Goal: Communication & Community: Connect with others

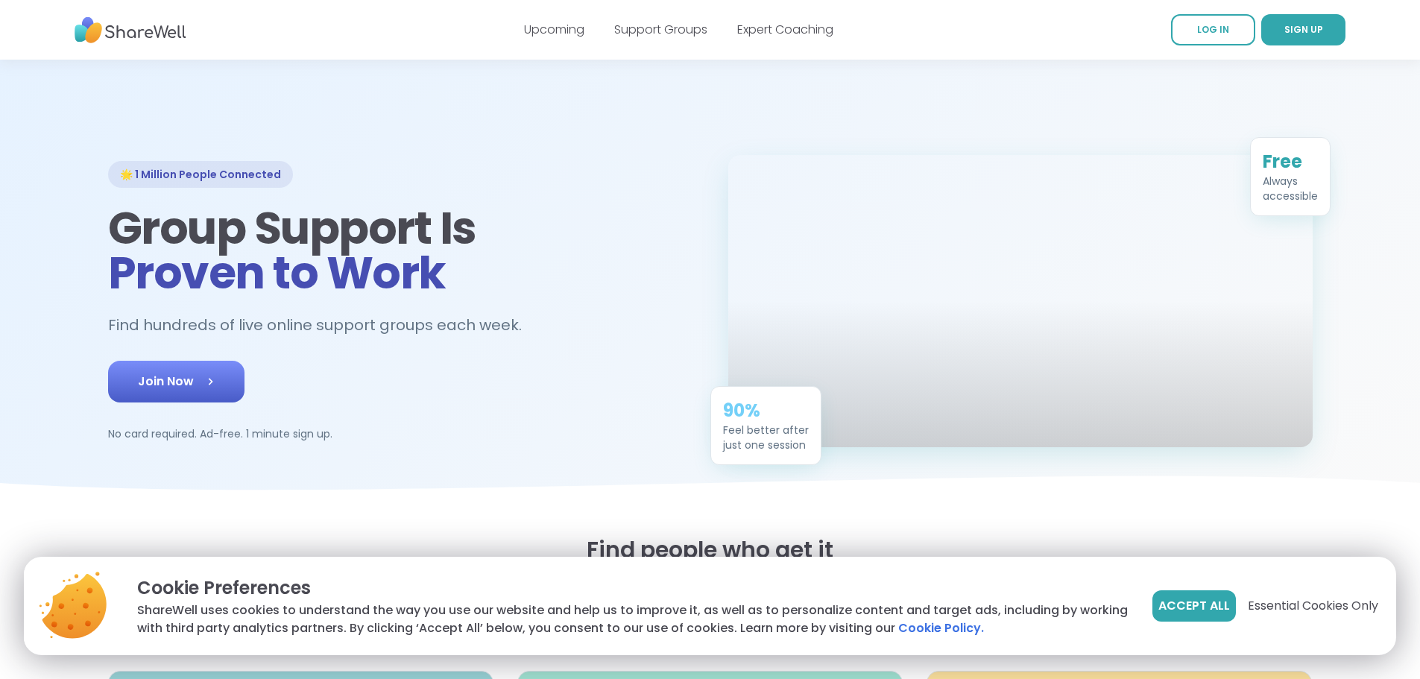
click at [135, 403] on link "Join Now" at bounding box center [176, 382] width 136 height 42
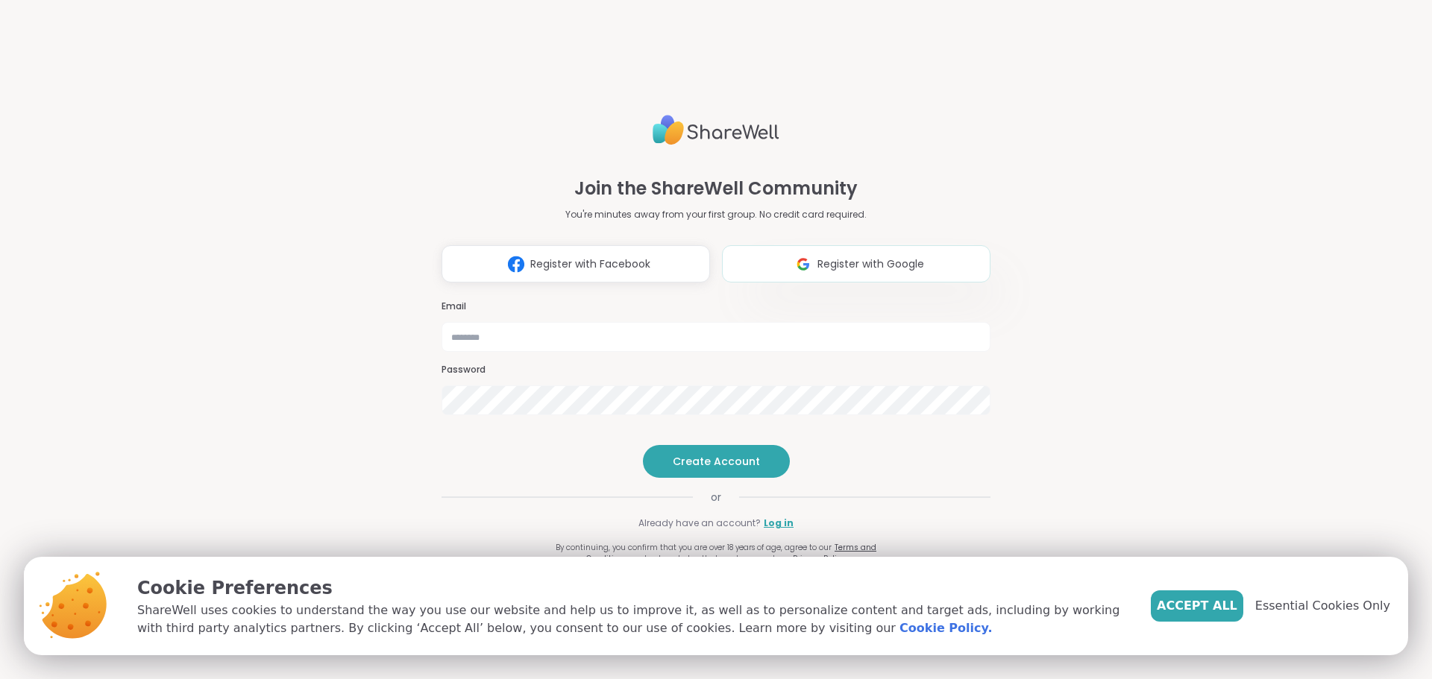
click at [855, 257] on span "Register with Google" at bounding box center [870, 265] width 107 height 16
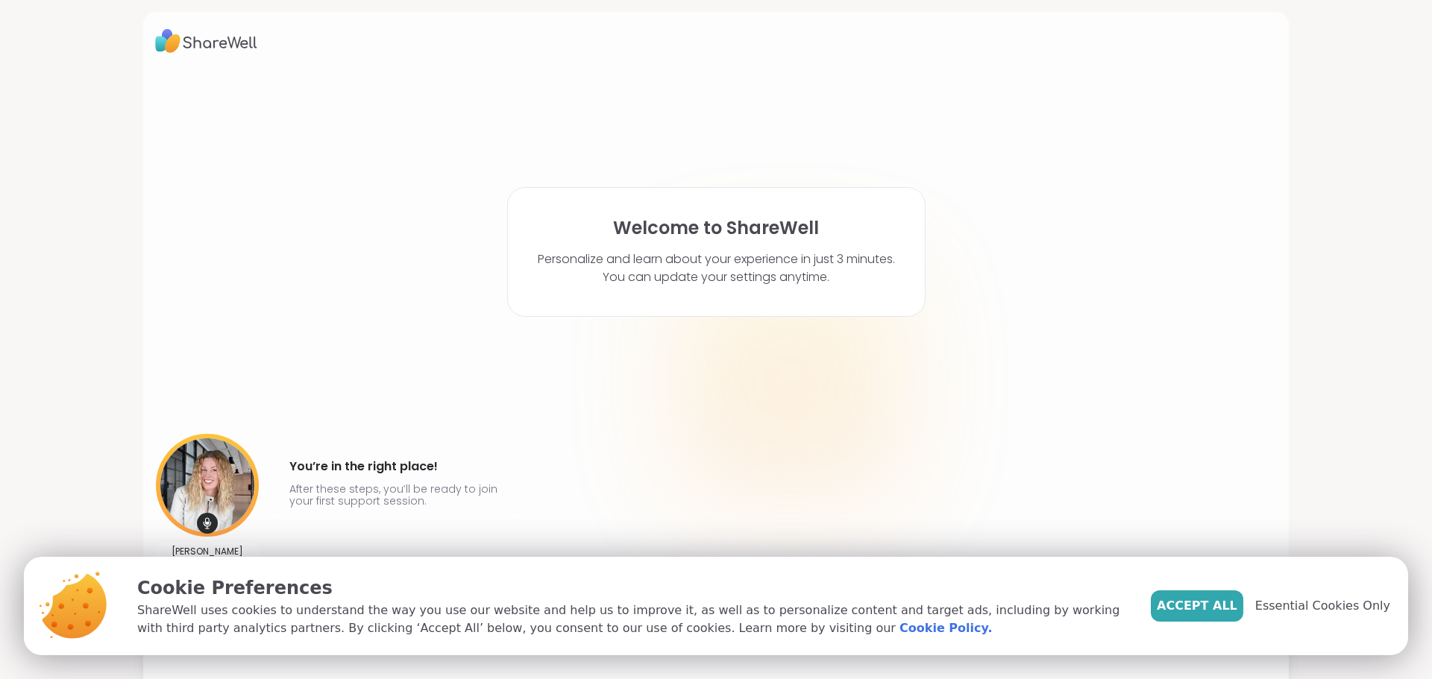
click at [1212, 605] on span "Accept All" at bounding box center [1197, 606] width 81 height 18
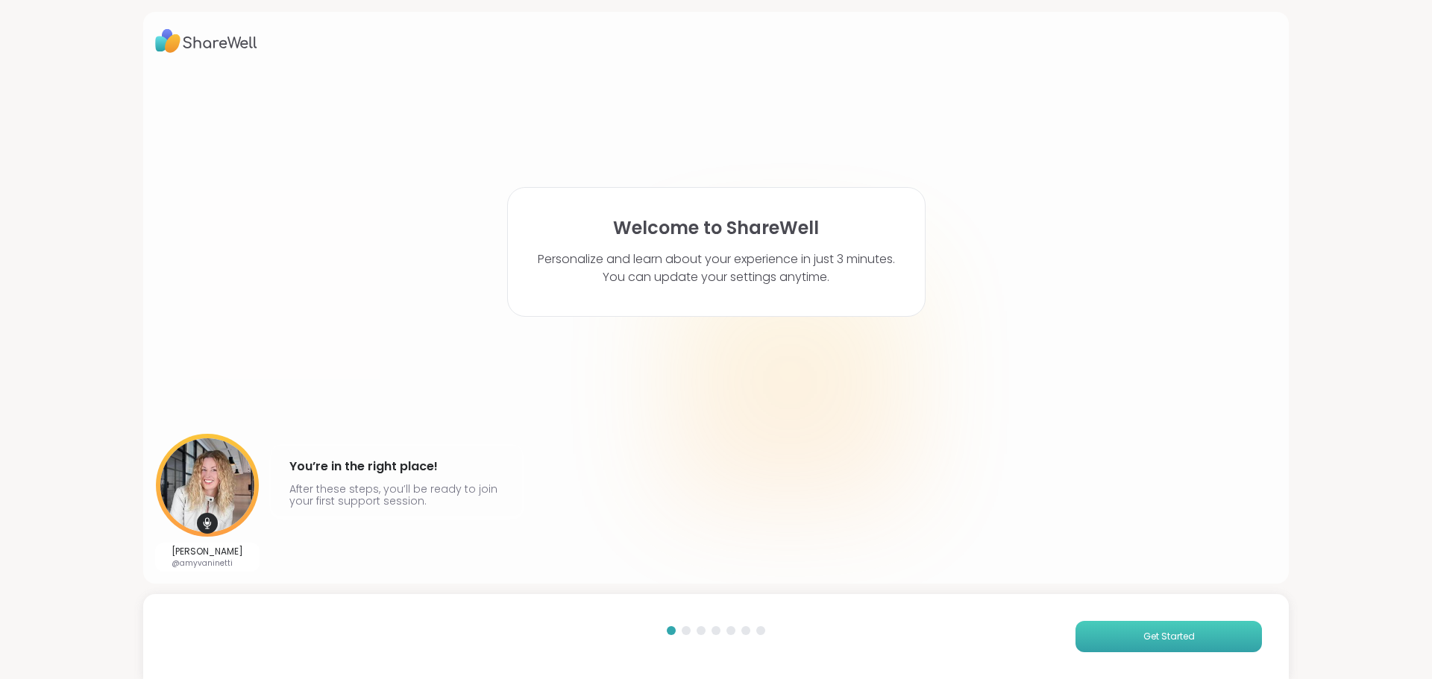
click at [1163, 631] on span "Get Started" at bounding box center [1168, 636] width 51 height 13
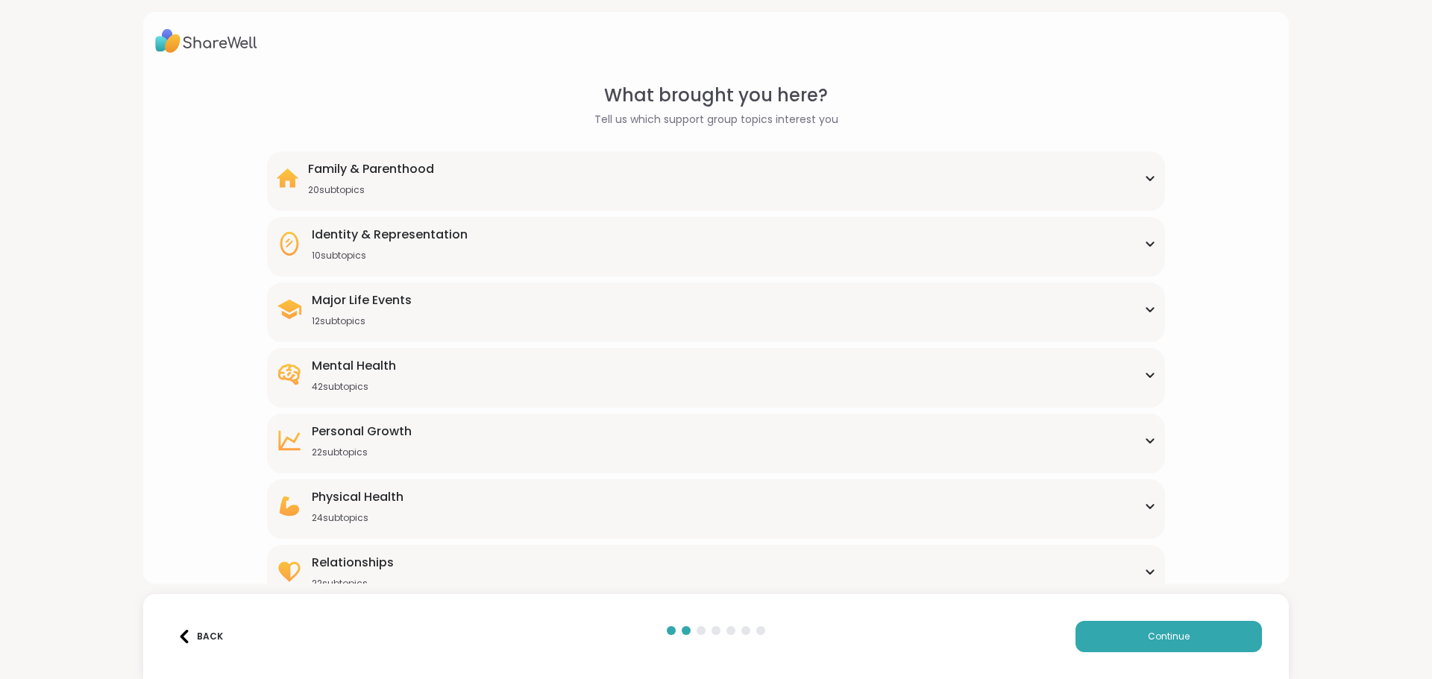
click at [485, 174] on div "Family & Parenthood 20 subtopics" at bounding box center [715, 178] width 879 height 36
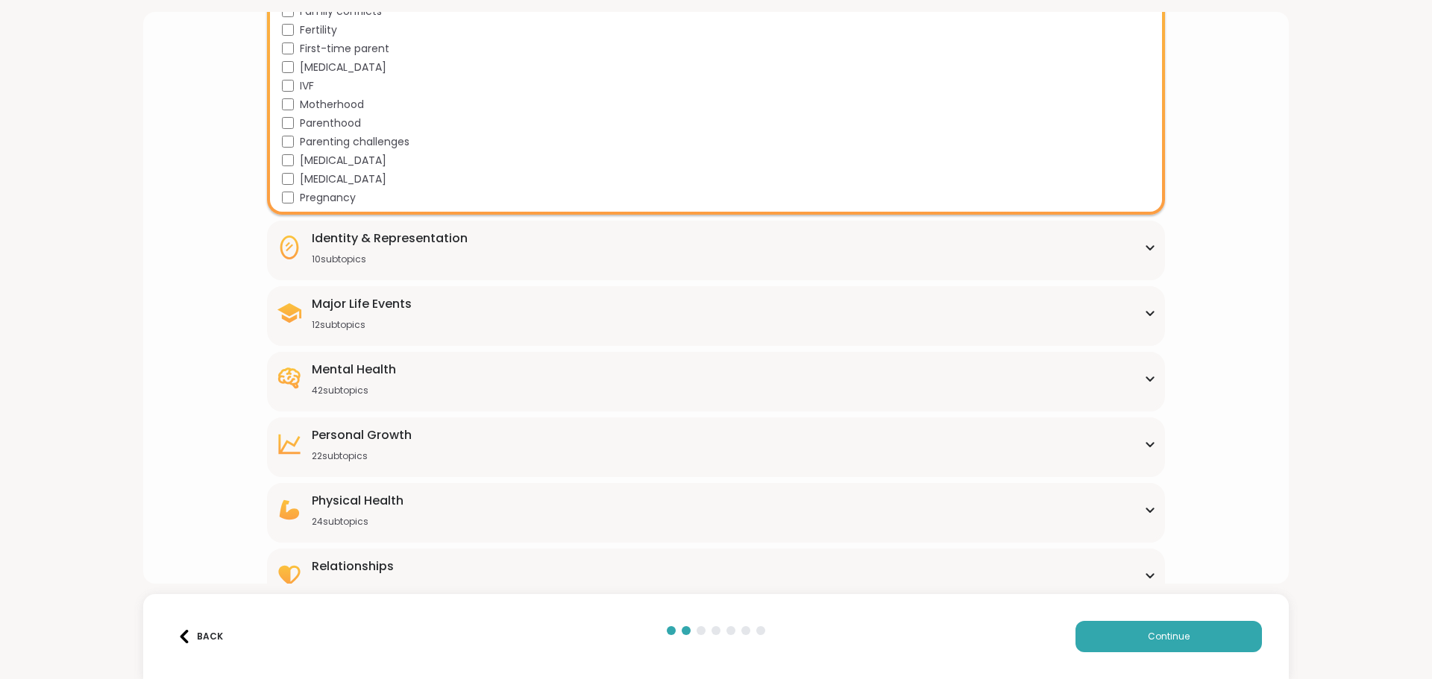
scroll to position [373, 0]
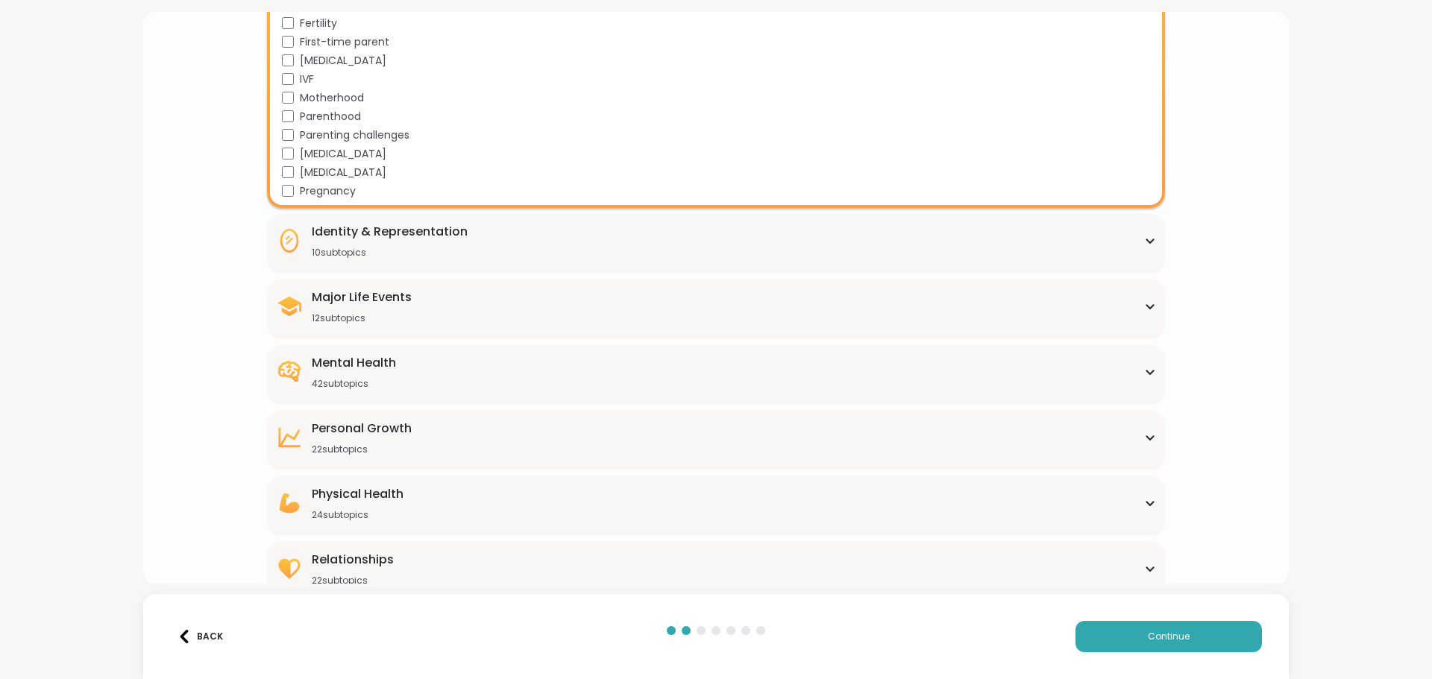
click at [350, 298] on div "Major Life Events" at bounding box center [362, 298] width 100 height 18
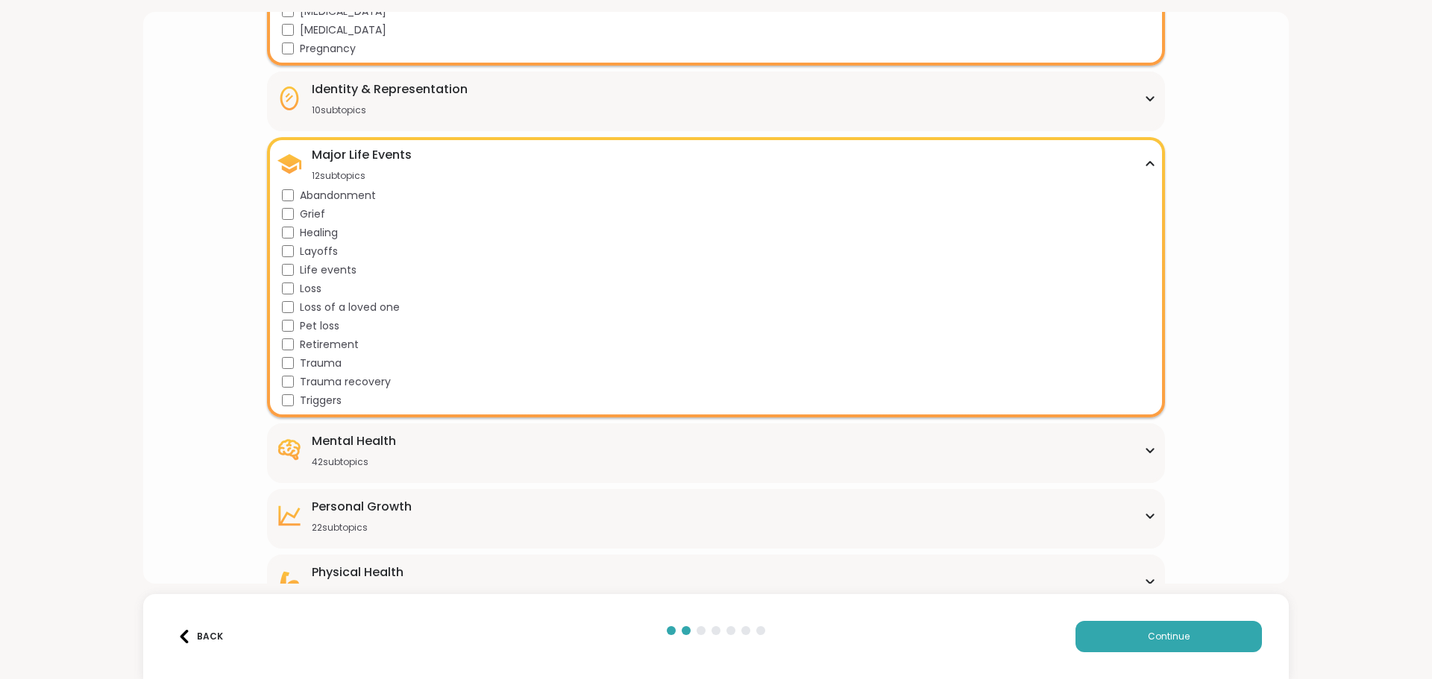
scroll to position [522, 0]
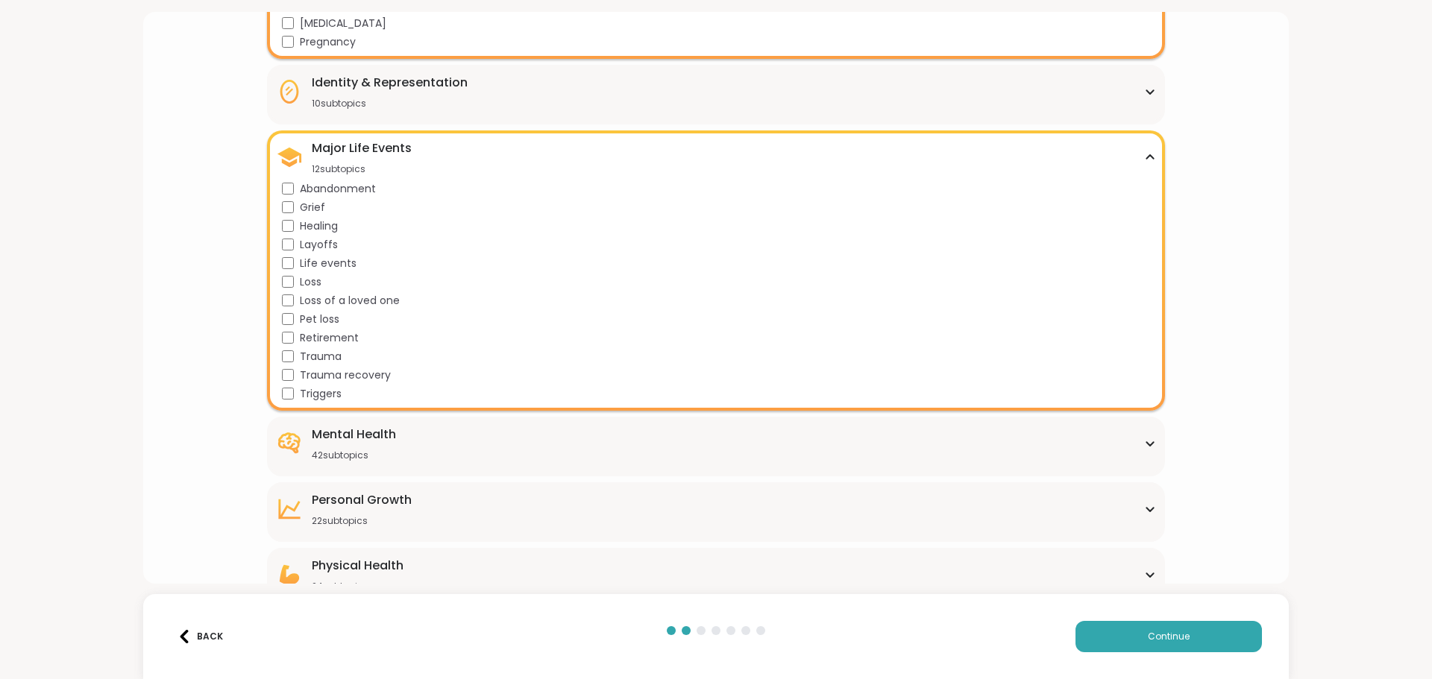
click at [380, 435] on div "Mental Health" at bounding box center [354, 435] width 84 height 18
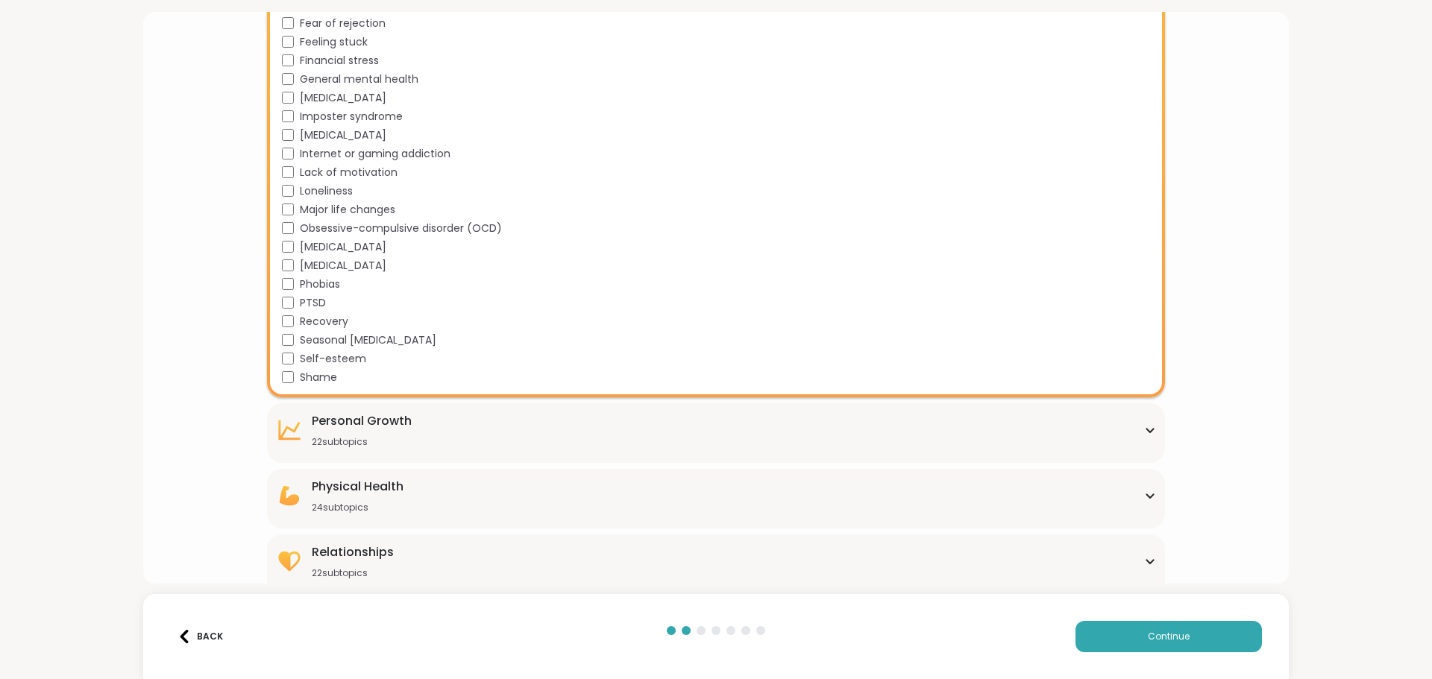
scroll to position [1357, 0]
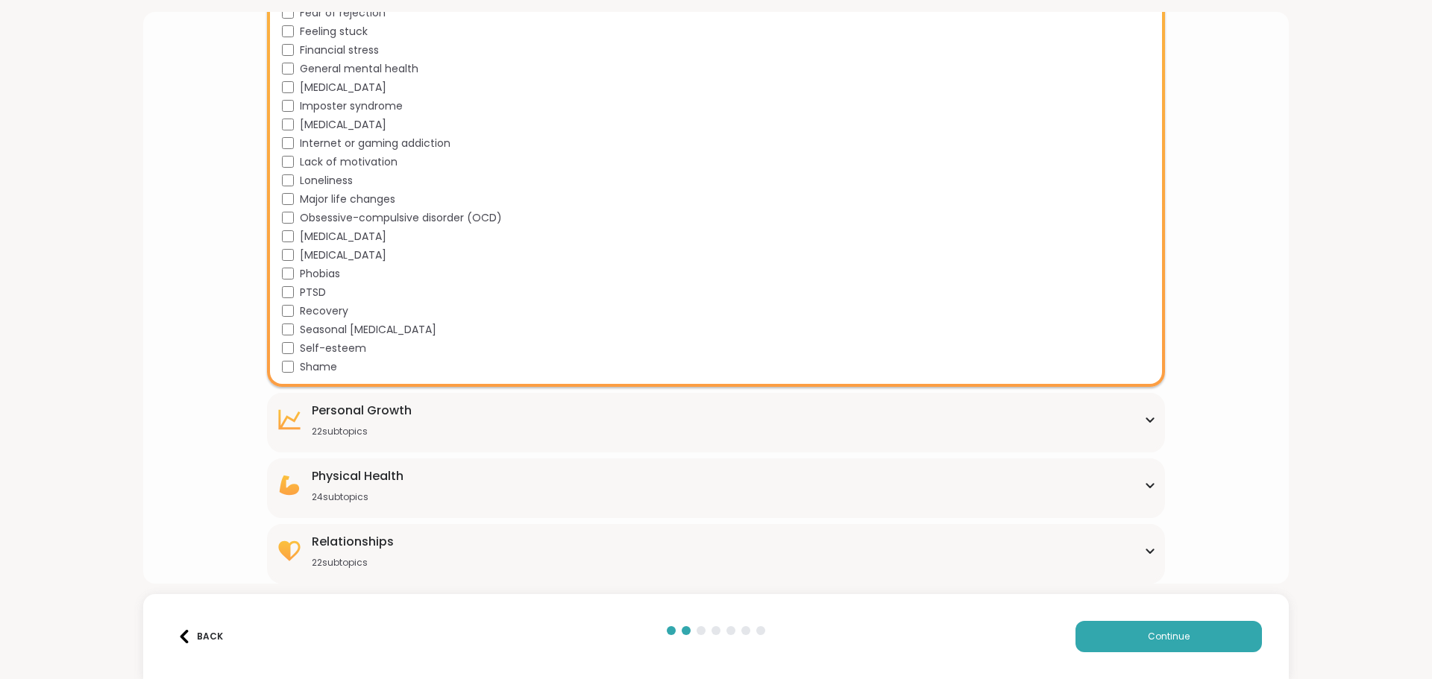
click at [420, 547] on div "Relationships 22 subtopics" at bounding box center [715, 551] width 879 height 36
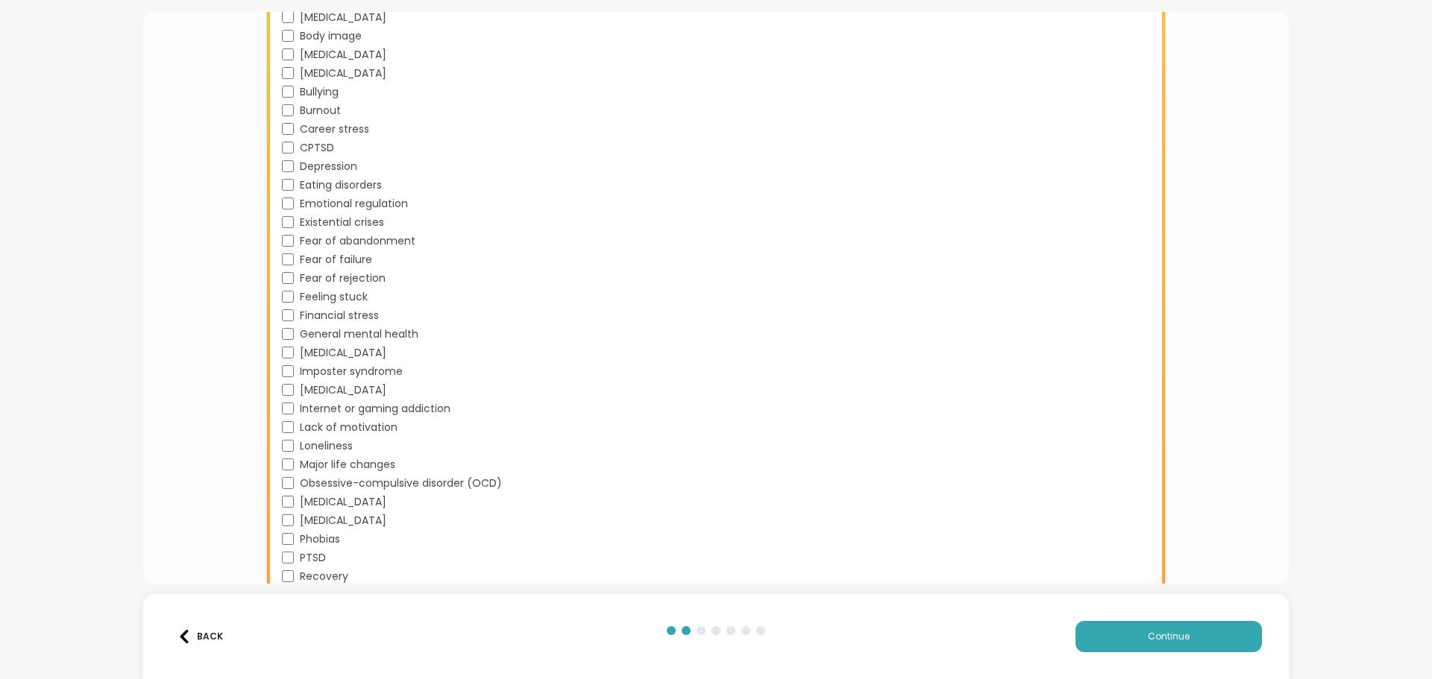
scroll to position [1093, 0]
click at [1170, 634] on span "Continue" at bounding box center [1169, 636] width 42 height 13
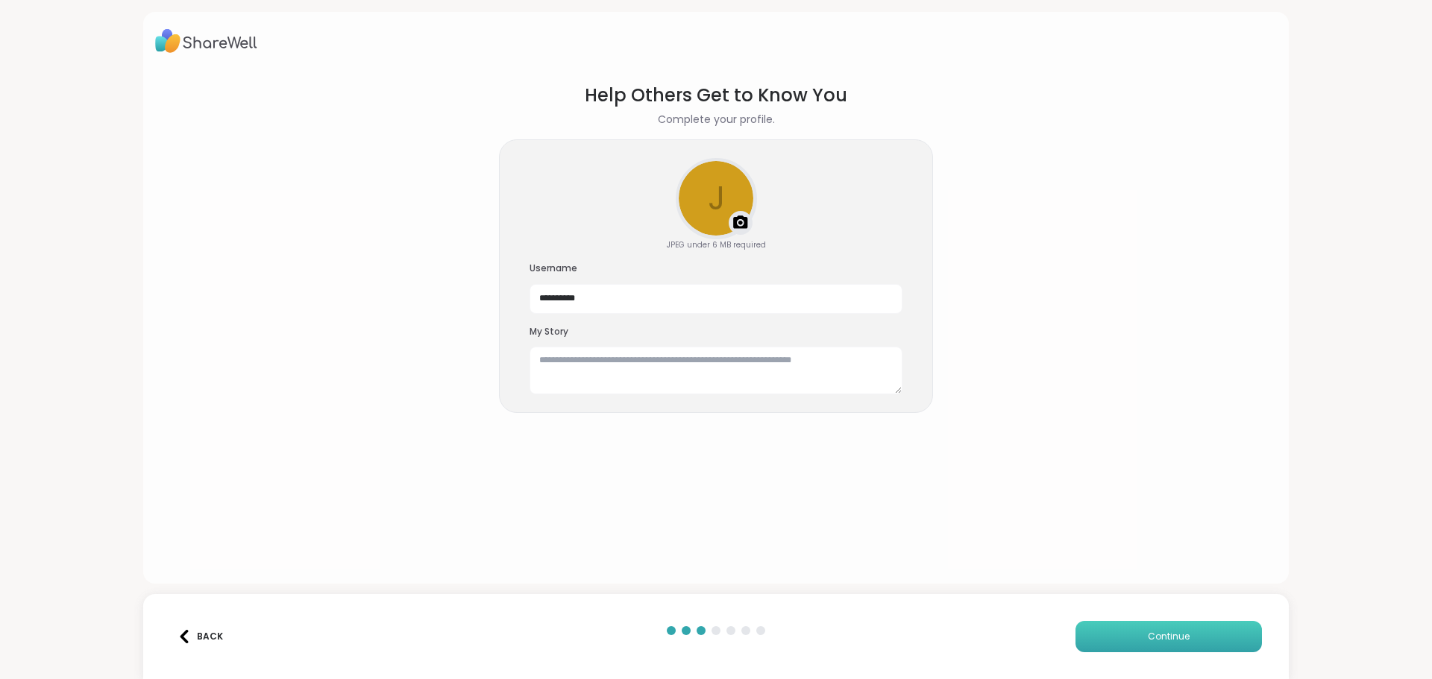
scroll to position [0, 0]
click at [550, 361] on textarea at bounding box center [715, 371] width 373 height 48
click at [709, 195] on div "Upload a profile photo" at bounding box center [716, 199] width 78 height 78
click at [536, 363] on textarea at bounding box center [715, 371] width 373 height 48
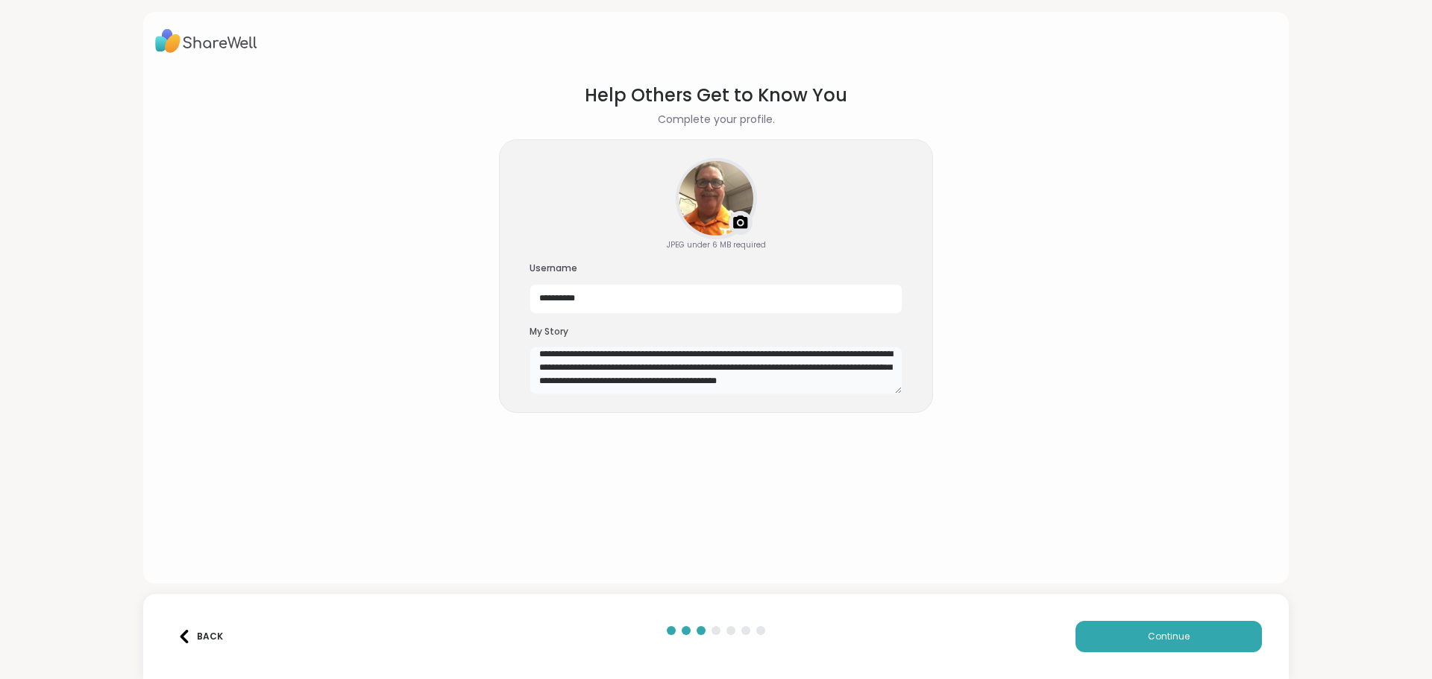
scroll to position [13, 0]
type textarea "**********"
click at [1155, 633] on span "Continue" at bounding box center [1169, 636] width 42 height 13
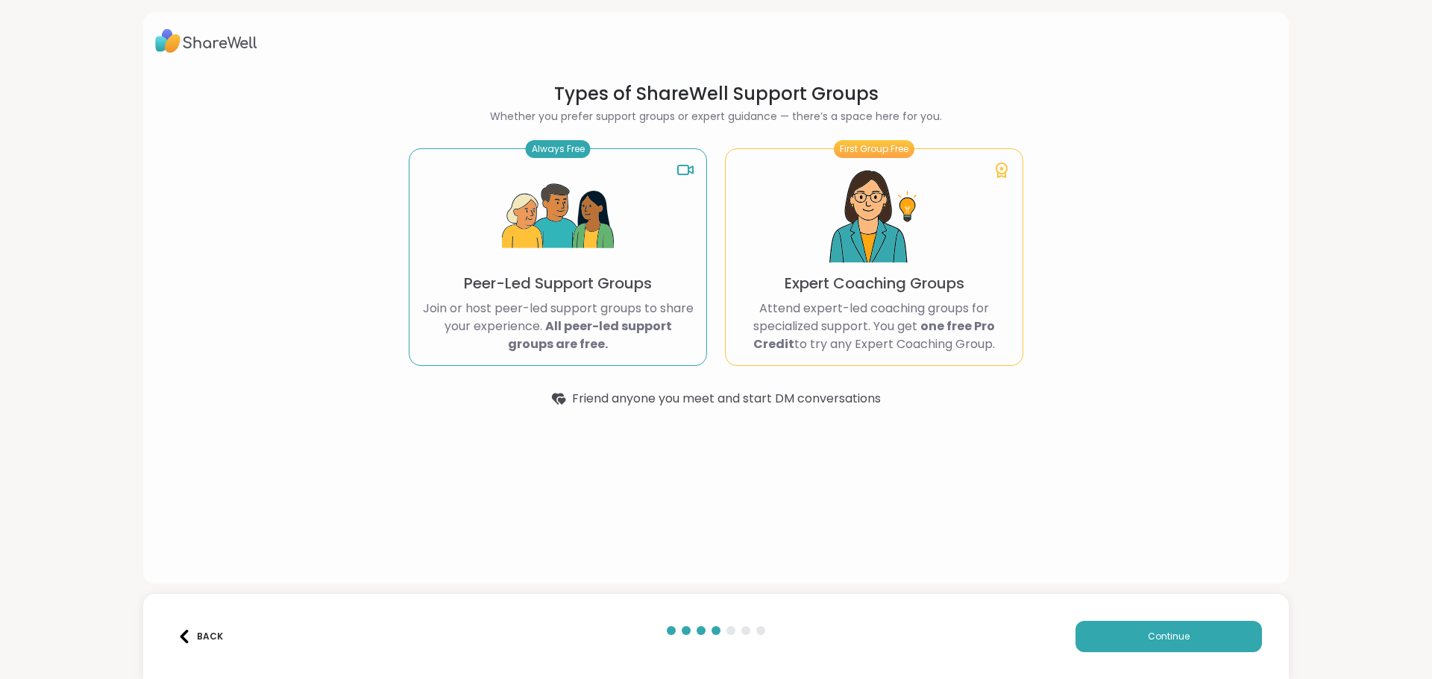
click at [224, 225] on div "Types of ShareWell Support Groups Whether you prefer support groups or expert g…" at bounding box center [715, 298] width 1145 height 572
click at [1160, 638] on span "Continue" at bounding box center [1169, 636] width 42 height 13
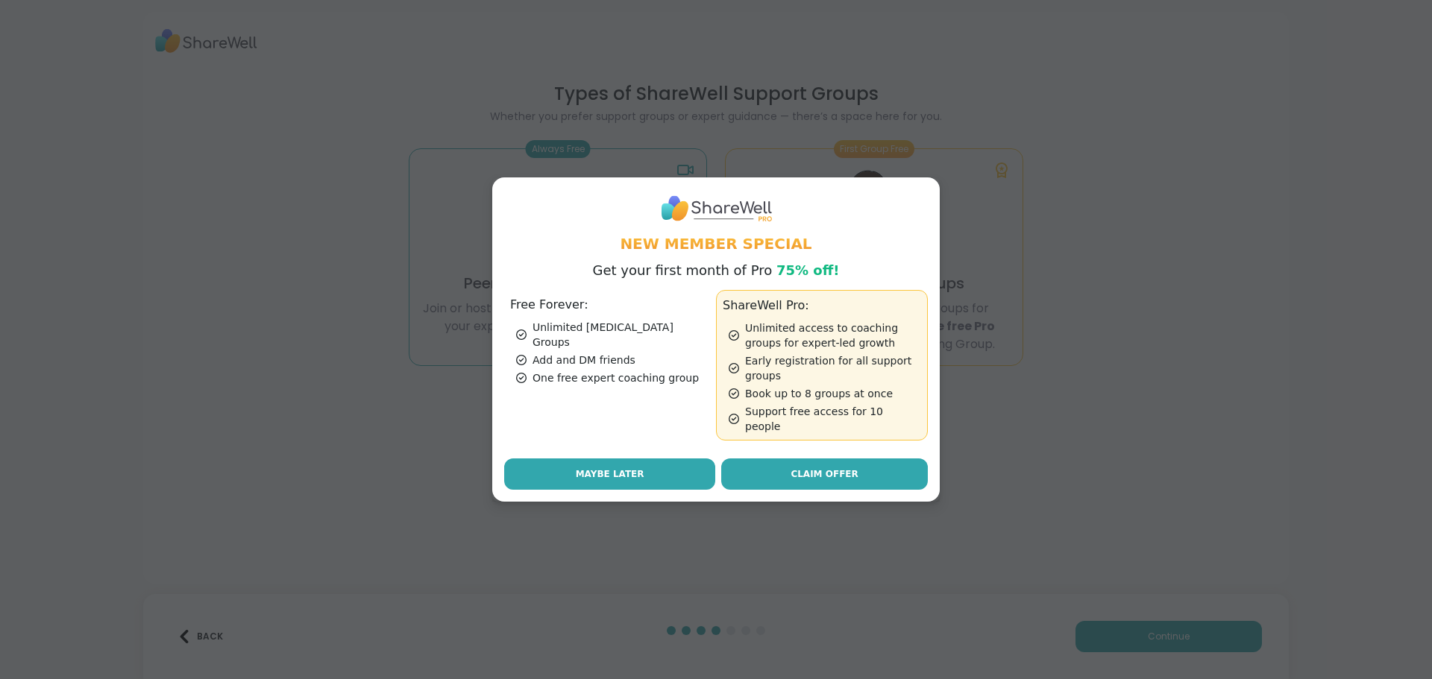
click at [602, 459] on button "Maybe Later" at bounding box center [609, 474] width 211 height 31
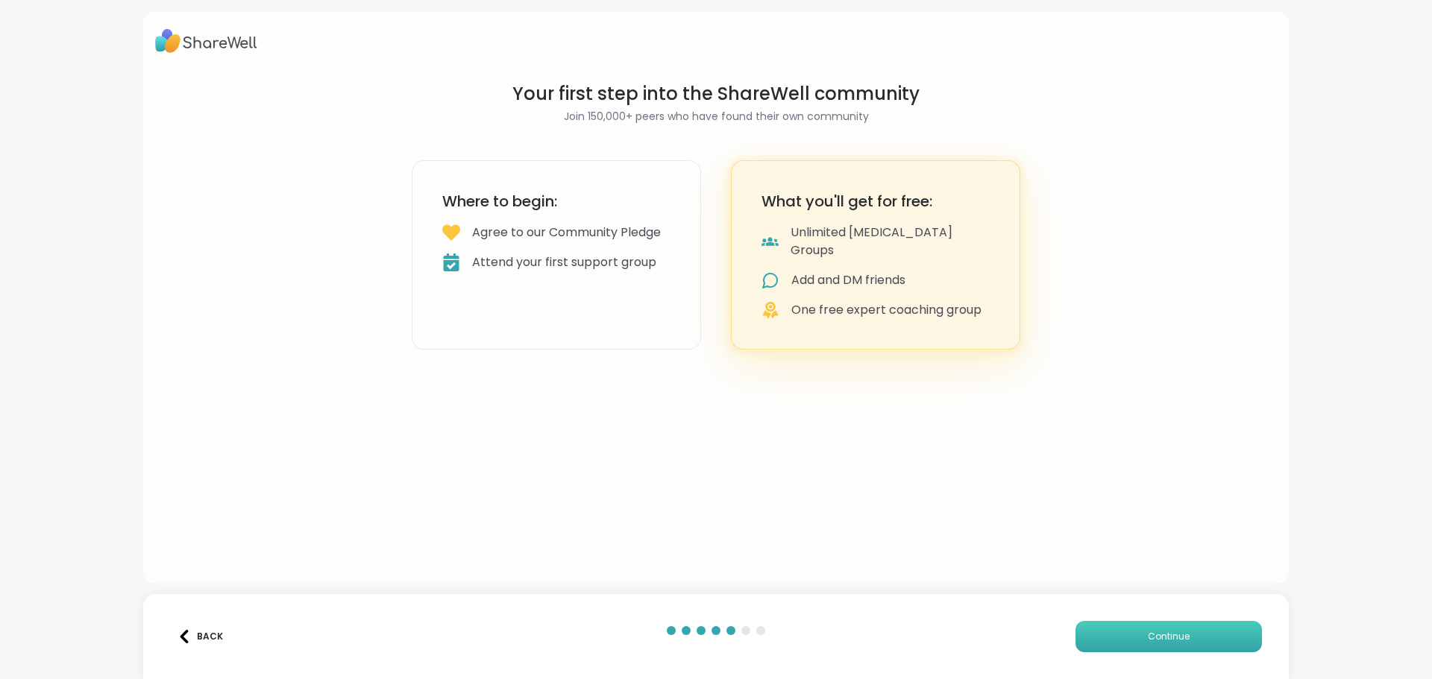
click at [1163, 630] on span "Continue" at bounding box center [1169, 636] width 42 height 13
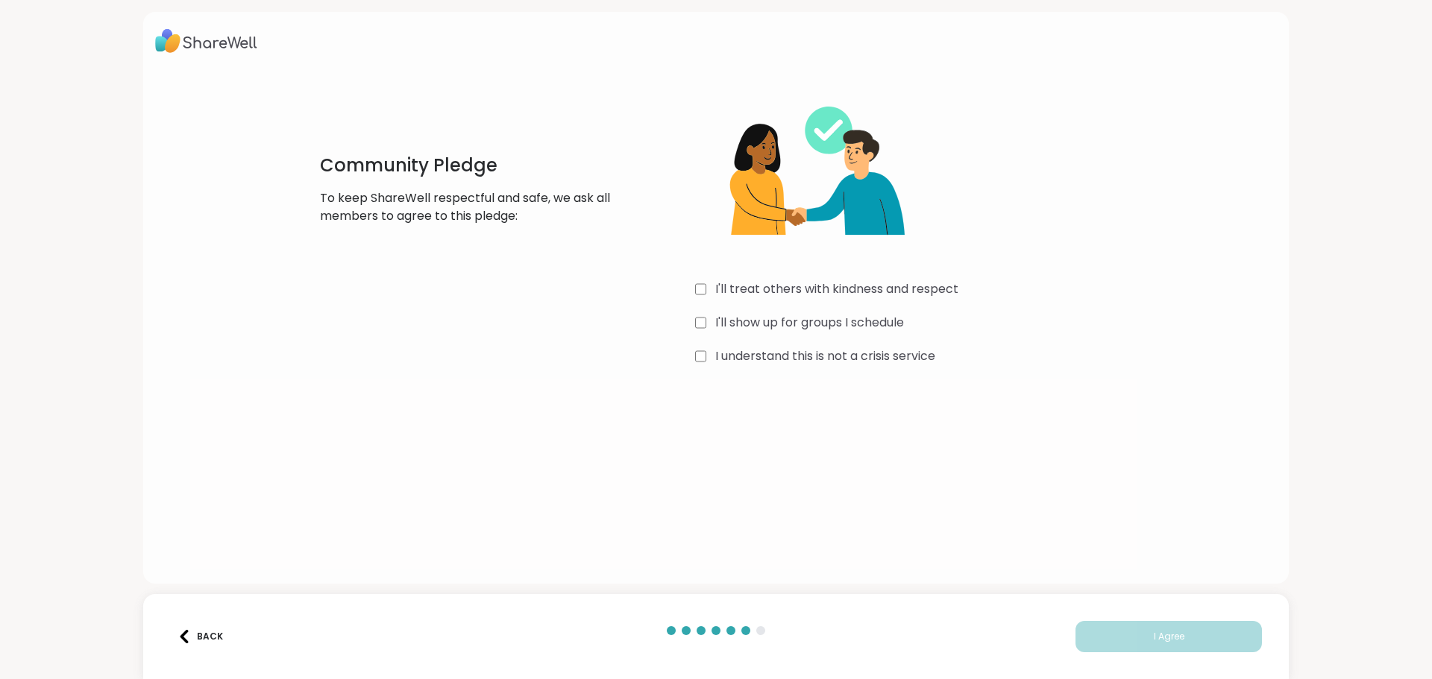
click at [683, 359] on div "Community Pledge To keep ShareWell respectful and safe, we ask all members to a…" at bounding box center [716, 225] width 852 height 287
